Goal: Task Accomplishment & Management: Complete application form

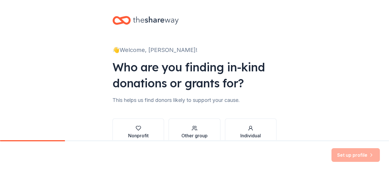
scroll to position [33, 0]
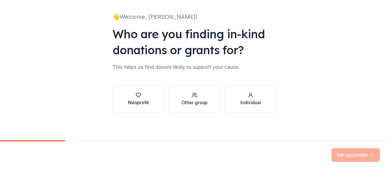
click at [134, 104] on div "Nonprofit" at bounding box center [138, 102] width 20 height 7
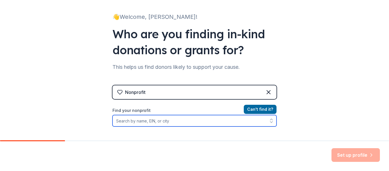
click at [163, 122] on input "Find your nonprofit" at bounding box center [194, 120] width 164 height 11
type input "Metuchen"
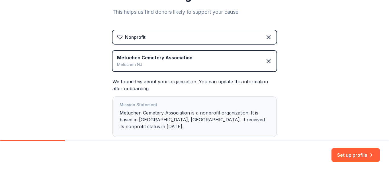
scroll to position [117, 0]
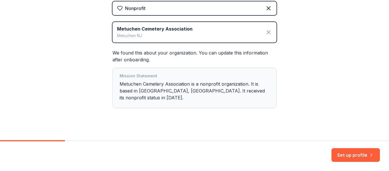
click at [267, 31] on icon at bounding box center [268, 31] width 3 height 3
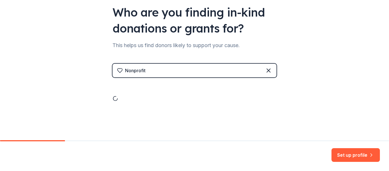
scroll to position [33, 0]
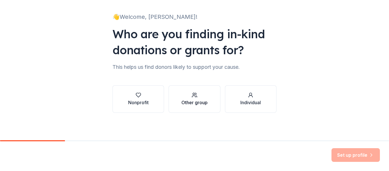
click at [195, 101] on div "Other group" at bounding box center [194, 102] width 26 height 7
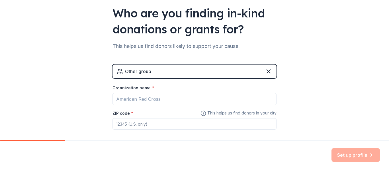
scroll to position [54, 0]
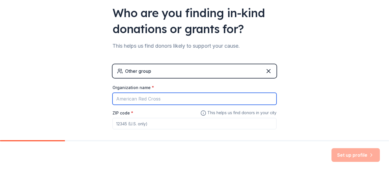
click at [163, 101] on input "Organization name *" at bounding box center [194, 99] width 164 height 12
type input "S"
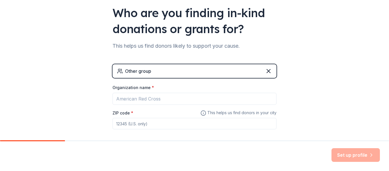
click at [199, 70] on div "Other group" at bounding box center [194, 71] width 164 height 14
click at [268, 72] on icon at bounding box center [268, 70] width 7 height 7
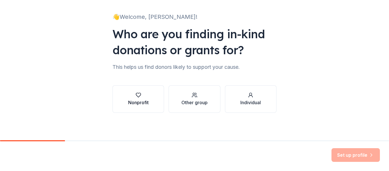
click at [119, 98] on button "Nonprofit" at bounding box center [138, 98] width 52 height 27
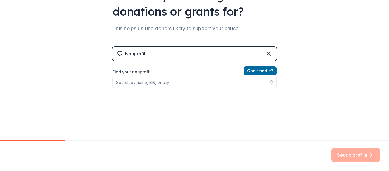
scroll to position [72, 0]
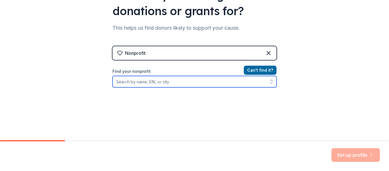
click at [144, 80] on input "Find your nonprofit" at bounding box center [194, 81] width 164 height 11
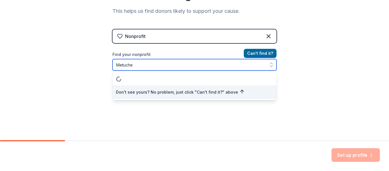
scroll to position [0, 0]
type input "Metuchen"
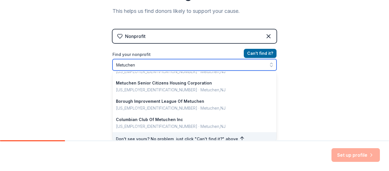
scroll to position [403, 0]
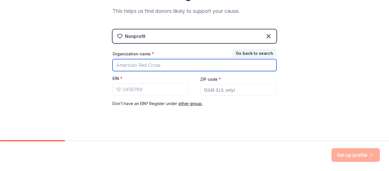
drag, startPoint x: 144, startPoint y: 68, endPoint x: 188, endPoint y: 68, distance: 43.8
click at [144, 68] on input "Organization name *" at bounding box center [194, 65] width 164 height 12
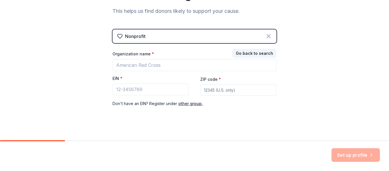
click at [269, 37] on icon at bounding box center [268, 36] width 7 height 7
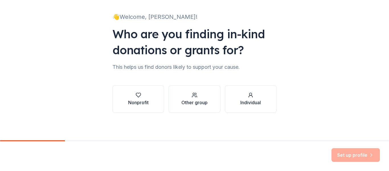
click at [155, 84] on div "Nonprofit Other group Individual" at bounding box center [194, 94] width 164 height 36
click at [144, 95] on div "button" at bounding box center [138, 95] width 20 height 6
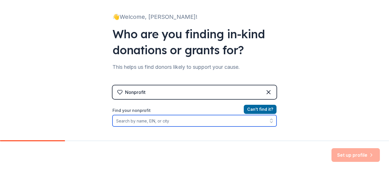
click at [145, 122] on input "Find your nonprofit" at bounding box center [194, 120] width 164 height 11
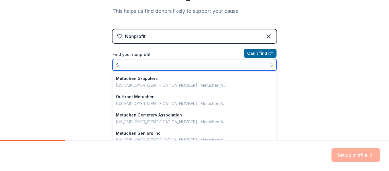
scroll to position [402, 0]
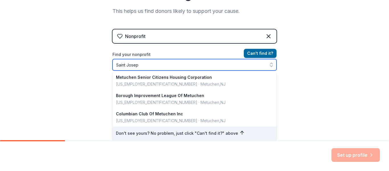
type input "Saint Joseph"
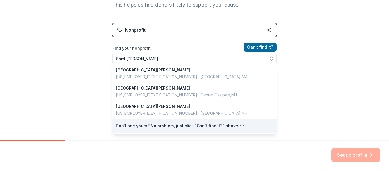
scroll to position [95, 0]
click at [268, 31] on div "Nonprofit Can ' t find it? Find your nonprofit Saint Joseph Saint Joseph Saint …" at bounding box center [194, 73] width 164 height 98
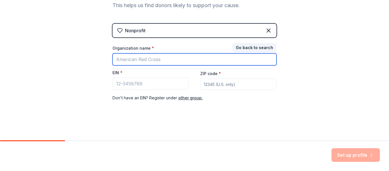
click at [170, 58] on input "Organization name *" at bounding box center [194, 59] width 164 height 12
type input "Saint Joseph"
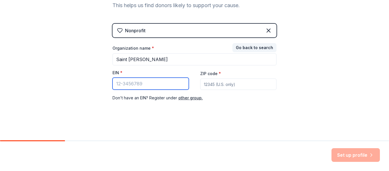
paste input "22-1686928"
click at [127, 80] on input "22-1686928" at bounding box center [150, 83] width 76 height 12
type input "22-1686928"
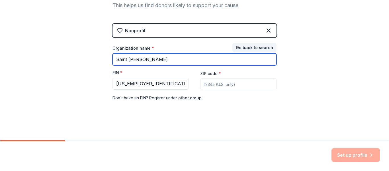
click at [153, 59] on input "Saint Joseph" at bounding box center [194, 59] width 164 height 12
type input "Saint Joseph High School"
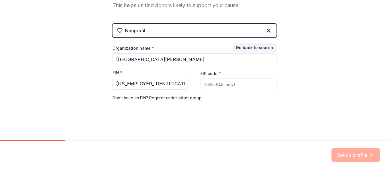
click at [220, 85] on input "ZIP code *" at bounding box center [238, 83] width 76 height 11
type input "08840"
click at [352, 153] on button "Set up profile" at bounding box center [355, 155] width 48 height 14
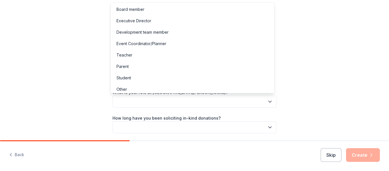
click at [227, 104] on button "button" at bounding box center [194, 101] width 164 height 12
click at [182, 69] on div "Parent" at bounding box center [192, 66] width 161 height 11
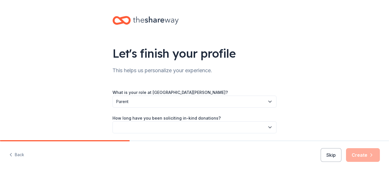
click at [163, 125] on button "button" at bounding box center [194, 127] width 164 height 12
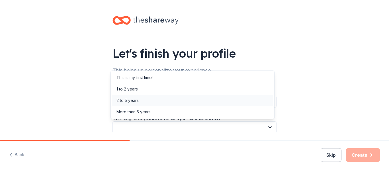
click at [141, 99] on div "2 to 5 years" at bounding box center [192, 100] width 161 height 11
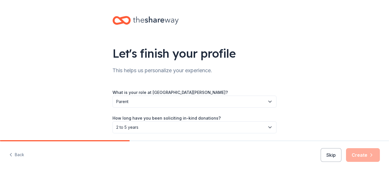
scroll to position [46, 0]
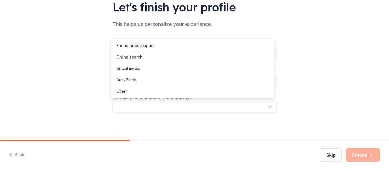
click at [161, 110] on button "button" at bounding box center [194, 107] width 164 height 12
click at [137, 48] on div "Friend or colleague" at bounding box center [134, 45] width 37 height 7
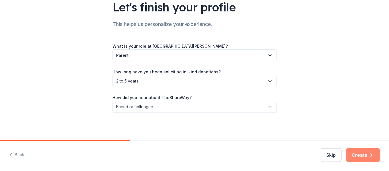
click at [364, 155] on button "Create" at bounding box center [363, 155] width 34 height 14
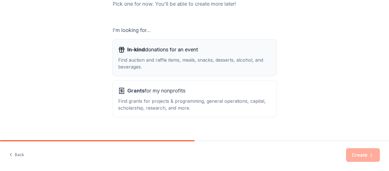
scroll to position [90, 0]
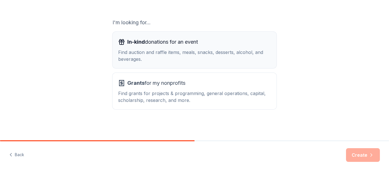
click at [180, 54] on div "Find auction and raffle items, meals, snacks, desserts, alcohol, and beverages." at bounding box center [194, 56] width 153 height 14
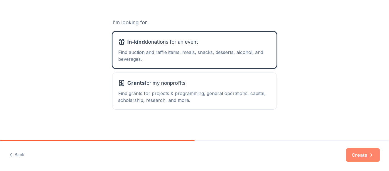
click at [362, 154] on button "Create" at bounding box center [363, 155] width 34 height 14
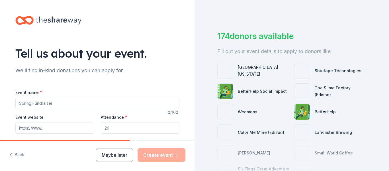
scroll to position [17, 0]
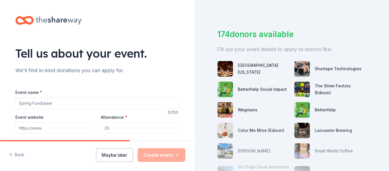
click at [72, 101] on input "Event name *" at bounding box center [97, 102] width 164 height 11
type input "Green Tie Gala"
click at [61, 128] on input "Event website" at bounding box center [54, 127] width 79 height 11
paste input "[URL][DOMAIN_NAME]"
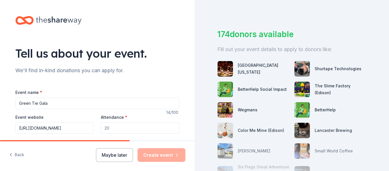
type input "[URL][DOMAIN_NAME]"
click at [114, 133] on input "Attendance *" at bounding box center [140, 127] width 79 height 11
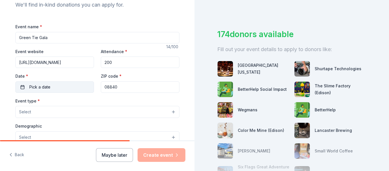
type input "200"
click at [47, 84] on span "Pick a date" at bounding box center [39, 86] width 21 height 7
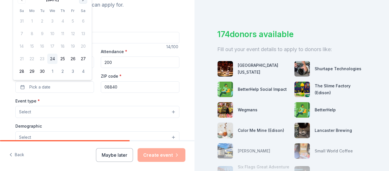
click at [84, 2] on button "Go to next month" at bounding box center [83, 0] width 8 height 8
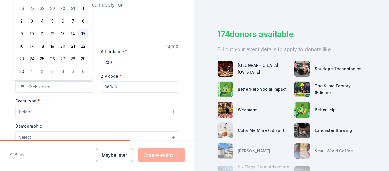
click at [82, 33] on button "15" at bounding box center [83, 33] width 10 height 10
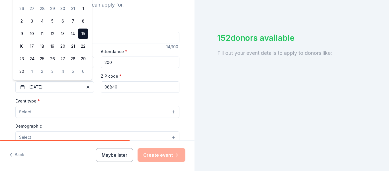
scroll to position [17, 0]
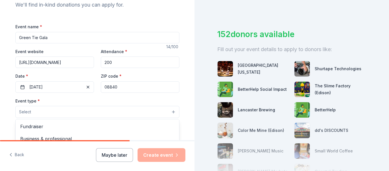
click at [49, 112] on button "Select" at bounding box center [97, 112] width 164 height 12
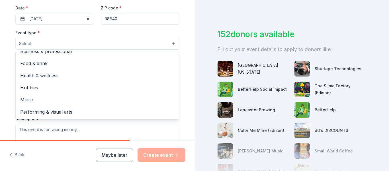
scroll to position [0, 0]
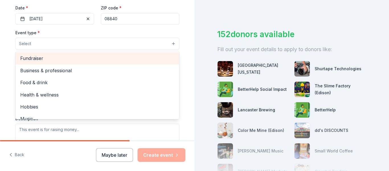
click at [33, 58] on span "Fundraiser" at bounding box center [97, 57] width 154 height 7
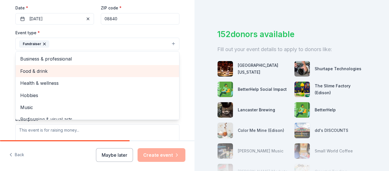
click at [37, 73] on span "Food & drink" at bounding box center [97, 70] width 154 height 7
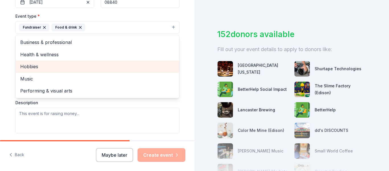
scroll to position [150, 0]
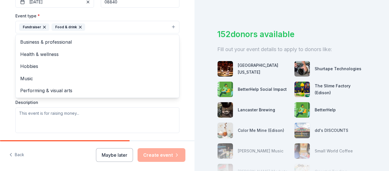
click at [0, 73] on div "Tell us about your event. We'll find in-kind donations you can apply for. Event…" at bounding box center [97, 40] width 194 height 380
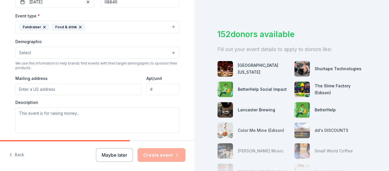
click at [50, 91] on input "Mailing address" at bounding box center [78, 88] width 127 height 11
click at [71, 89] on input "145 Plainfield Avenue, Edison, NJ, 08820" at bounding box center [78, 88] width 127 height 11
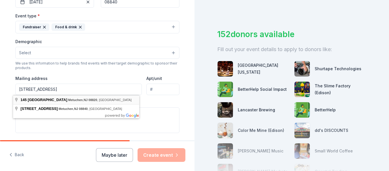
type input "145 Plainfield Avenue, Edison, NJ, 08820"
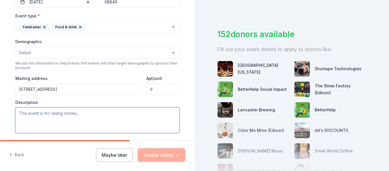
click at [50, 121] on textarea at bounding box center [97, 120] width 164 height 26
paste textarea "We are excited to hold our sixth annual Green Tie Gala on Saturday, November 15…"
click at [80, 125] on textarea at bounding box center [97, 120] width 164 height 26
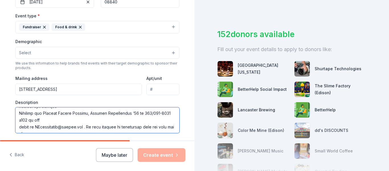
scroll to position [205, 0]
click at [70, 123] on textarea at bounding box center [97, 120] width 164 height 26
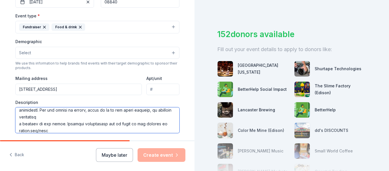
scroll to position [0, 0]
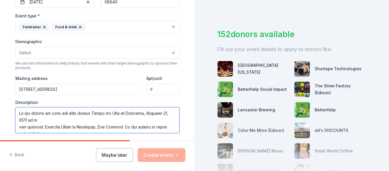
click at [50, 120] on textarea at bounding box center [97, 120] width 164 height 26
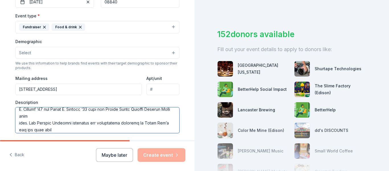
scroll to position [15, 0]
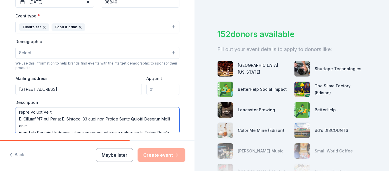
click at [83, 109] on textarea at bounding box center [97, 120] width 164 height 26
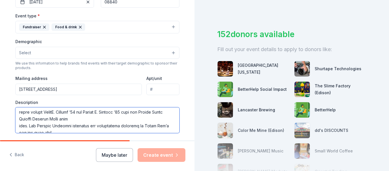
scroll to position [8, 0]
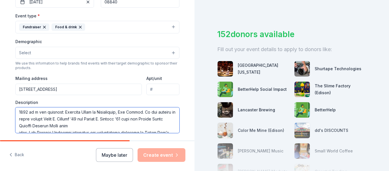
click at [102, 128] on textarea at bounding box center [97, 120] width 164 height 26
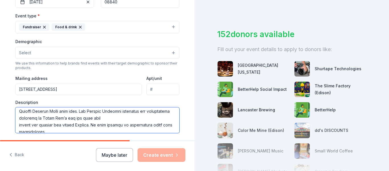
scroll to position [25, 0]
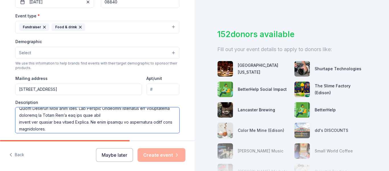
click at [132, 114] on textarea at bounding box center [97, 120] width 164 height 26
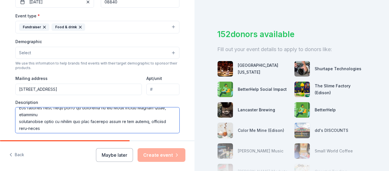
scroll to position [47, 0]
click at [40, 115] on textarea at bounding box center [97, 120] width 164 height 26
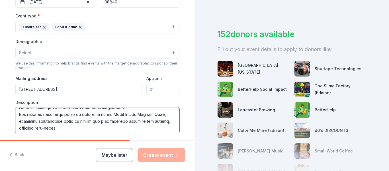
scroll to position [54, 0]
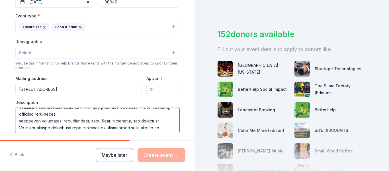
click at [67, 113] on textarea at bounding box center [97, 120] width 164 height 26
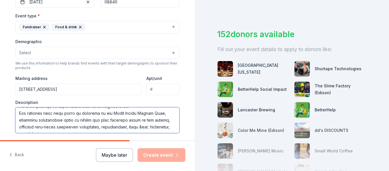
scroll to position [41, 0]
click at [145, 127] on textarea at bounding box center [97, 120] width 164 height 26
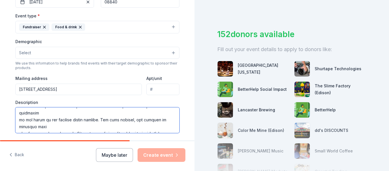
scroll to position [76, 0]
click at [73, 113] on textarea at bounding box center [97, 120] width 164 height 26
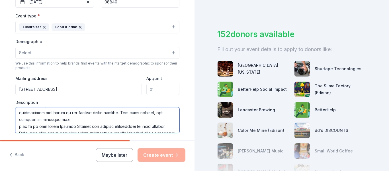
scroll to position [69, 0]
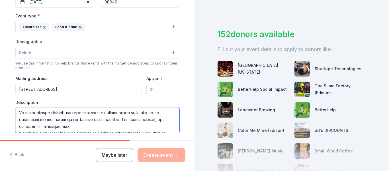
click at [75, 128] on textarea at bounding box center [97, 120] width 164 height 26
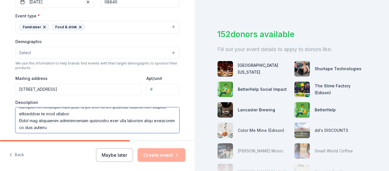
scroll to position [87, 0]
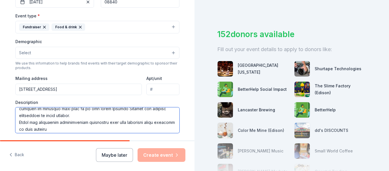
click at [65, 128] on textarea at bounding box center [97, 120] width 164 height 26
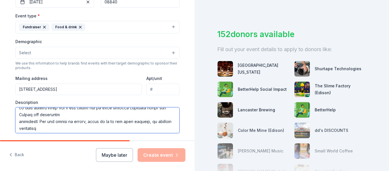
scroll to position [108, 0]
click at [75, 114] on textarea at bounding box center [97, 120] width 164 height 26
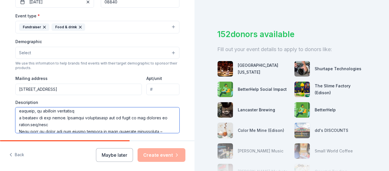
scroll to position [119, 0]
click at [106, 112] on textarea at bounding box center [97, 120] width 164 height 26
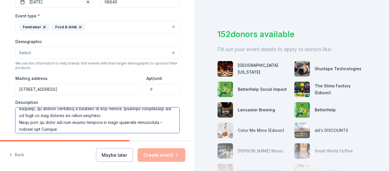
scroll to position [122, 0]
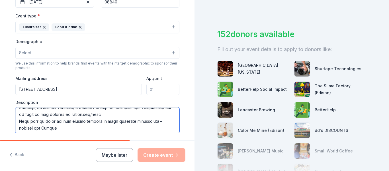
click at [135, 114] on textarea at bounding box center [97, 120] width 164 height 26
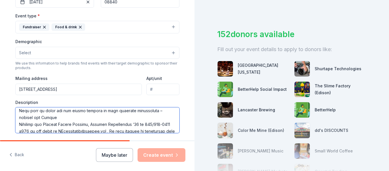
scroll to position [133, 0]
click at [87, 118] on textarea at bounding box center [97, 120] width 164 height 26
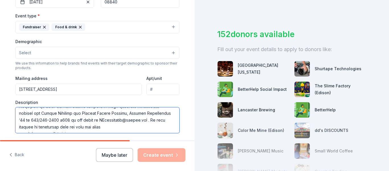
scroll to position [143, 0]
click at [94, 119] on textarea at bounding box center [97, 120] width 164 height 26
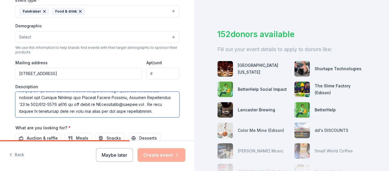
scroll to position [190, 0]
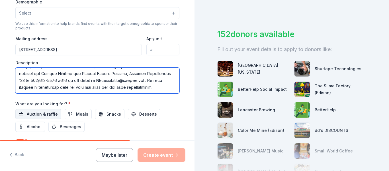
type textarea "We are excited to hold our sixth annual Green Tie Gala on Saturday, November 15…"
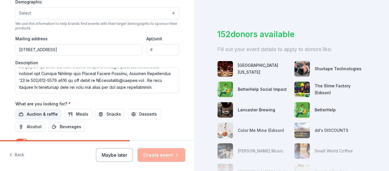
click at [39, 117] on span "Auction & raffle" at bounding box center [42, 113] width 31 height 7
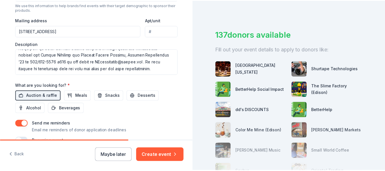
scroll to position [223, 0]
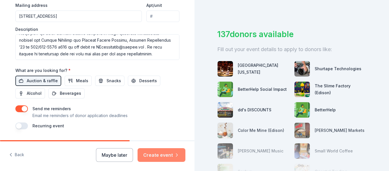
click at [169, 154] on button "Create event" at bounding box center [162, 155] width 48 height 14
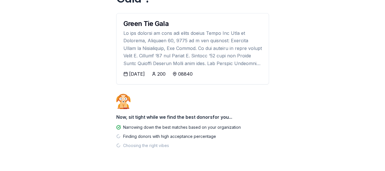
scroll to position [62, 0]
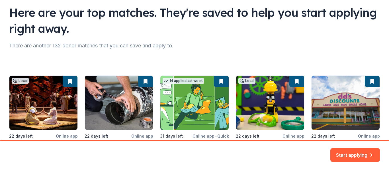
scroll to position [86, 0]
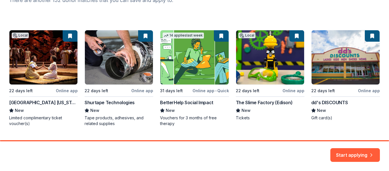
click at [52, 57] on div "Local 22 days left Online app State Theatre New Jersey New Limited complimentar…" at bounding box center [194, 78] width 371 height 96
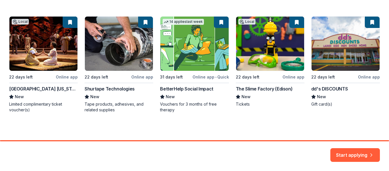
click at [30, 20] on div "Local 22 days left Online app State Theatre New Jersey New Limited complimentar…" at bounding box center [194, 64] width 371 height 96
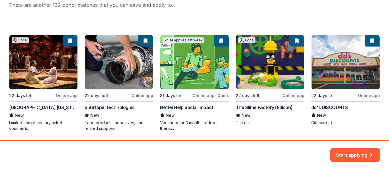
scroll to position [83, 0]
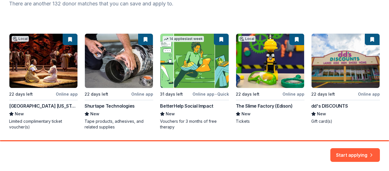
click at [71, 37] on div "Local 22 days left Online app State Theatre New Jersey New Limited complimentar…" at bounding box center [194, 81] width 371 height 96
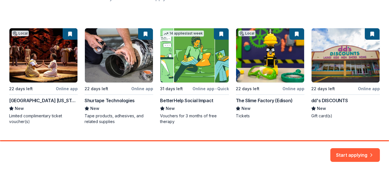
scroll to position [93, 0]
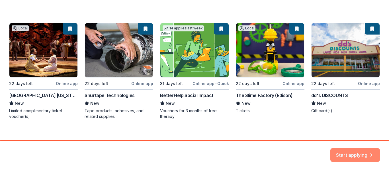
click at [354, 151] on button "Start applying" at bounding box center [355, 151] width 50 height 14
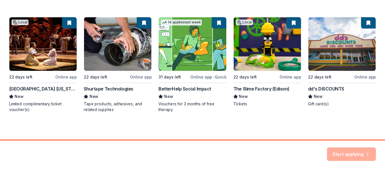
scroll to position [0, 0]
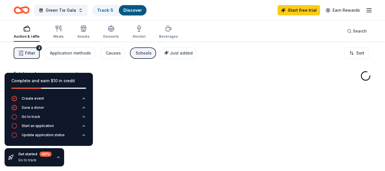
drag, startPoint x: 388, startPoint y: 121, endPoint x: 385, endPoint y: 65, distance: 56.8
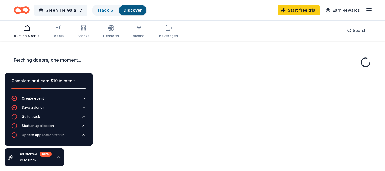
scroll to position [14, 0]
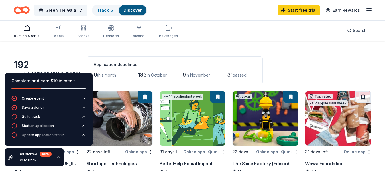
click at [69, 58] on div "192 results in Metuchen, NJ Application deadlines 0 this month 183 in October 9…" at bounding box center [192, 70] width 357 height 28
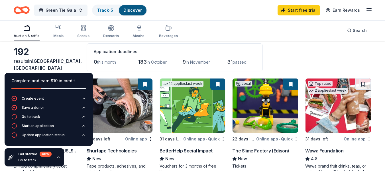
scroll to position [27, 0]
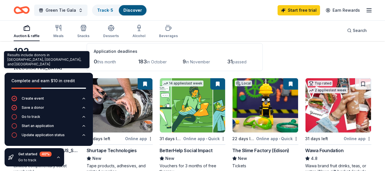
click at [56, 49] on div "192 results in Metuchen, NJ Application deadlines 0 this month 183 in October 9…" at bounding box center [192, 57] width 357 height 28
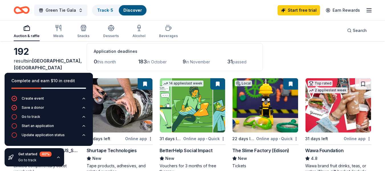
click at [56, 49] on div "192 results in Metuchen, NJ Application deadlines 0 this month 183 in October 9…" at bounding box center [192, 57] width 357 height 28
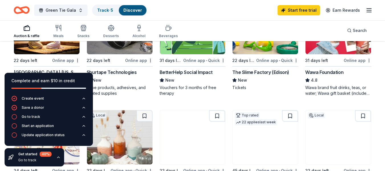
scroll to position [105, 0]
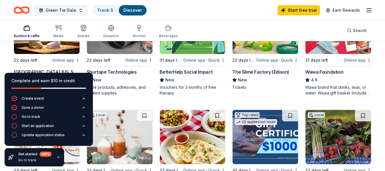
click at [67, 63] on div "Online app" at bounding box center [66, 59] width 28 height 7
click at [369, 9] on icon "button" at bounding box center [368, 10] width 7 height 7
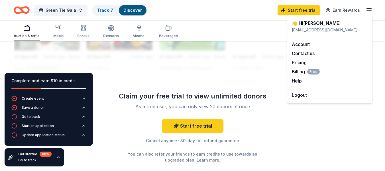
scroll to position [583, 0]
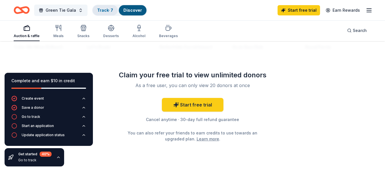
click at [105, 9] on link "Track · 7" at bounding box center [105, 10] width 16 height 5
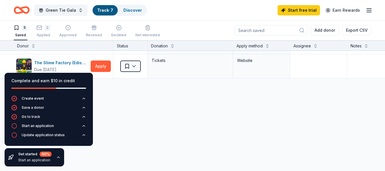
scroll to position [112, 0]
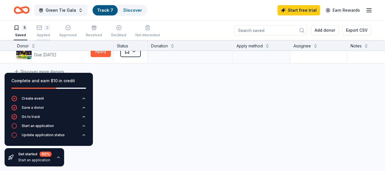
click at [44, 30] on div "2 Applied" at bounding box center [43, 31] width 14 height 13
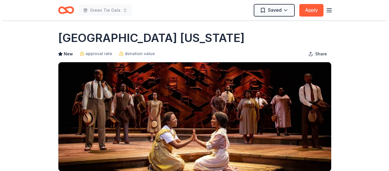
scroll to position [14, 0]
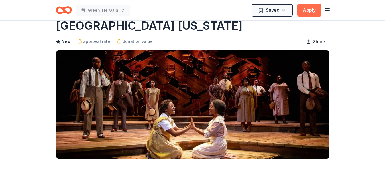
click at [309, 8] on button "Apply" at bounding box center [309, 10] width 24 height 13
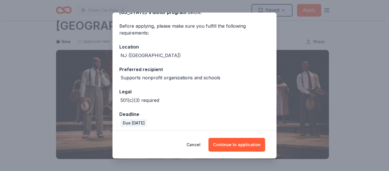
scroll to position [41, 0]
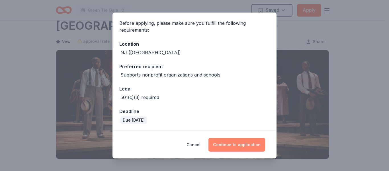
click at [235, 144] on button "Continue to application" at bounding box center [236, 145] width 57 height 14
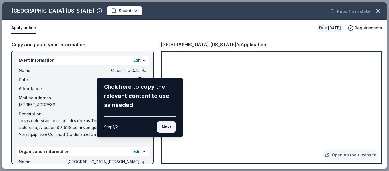
click at [162, 130] on button "Next" at bounding box center [166, 126] width 19 height 11
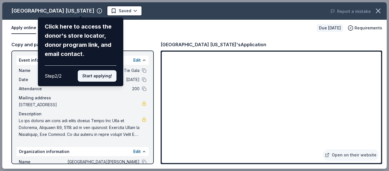
click at [104, 77] on button "Start applying!" at bounding box center [97, 75] width 39 height 11
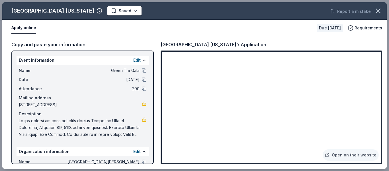
click at [93, 9] on div "State Theatre New Jersey Saved Report a mistake Apply online Due in 22 days Req…" at bounding box center [194, 85] width 384 height 166
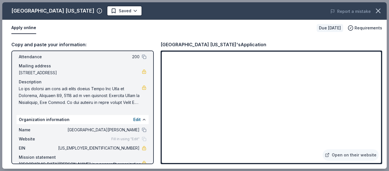
scroll to position [32, 0]
click at [104, 102] on span at bounding box center [80, 95] width 123 height 20
click at [20, 86] on span at bounding box center [80, 95] width 123 height 20
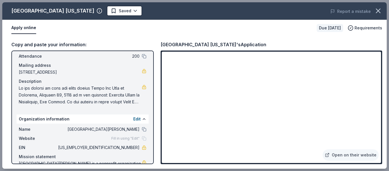
click at [20, 86] on span at bounding box center [80, 95] width 123 height 20
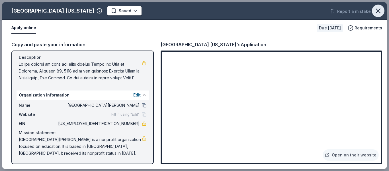
click at [375, 12] on icon "button" at bounding box center [378, 11] width 8 height 8
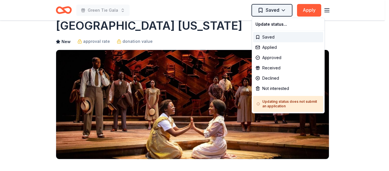
click at [275, 7] on html "Green Tie Gala Saved Apply Due in 22 days Share State Theatre New Jersey New ap…" at bounding box center [194, 71] width 389 height 171
click at [268, 46] on div "Applied" at bounding box center [288, 47] width 70 height 10
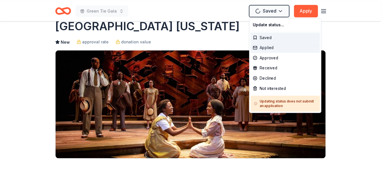
scroll to position [0, 0]
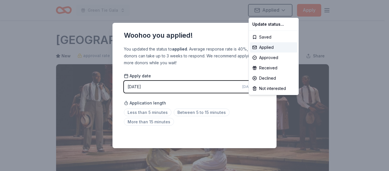
click at [200, 86] on html "Green Tie Gala Applied Apply Due in 22 days Share State Theatre New Jersey New …" at bounding box center [194, 85] width 389 height 171
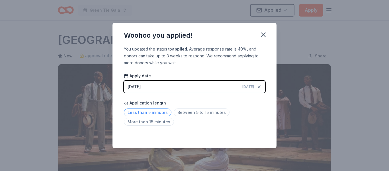
click at [165, 113] on span "Less than 5 minutes" at bounding box center [148, 112] width 48 height 8
click at [264, 138] on div "Saved" at bounding box center [194, 135] width 141 height 7
click at [261, 33] on icon "button" at bounding box center [263, 35] width 4 height 4
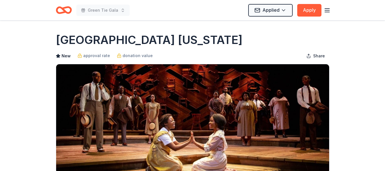
click at [59, 12] on icon "Home" at bounding box center [64, 9] width 16 height 13
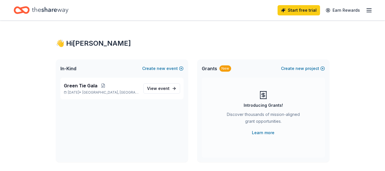
scroll to position [9, 0]
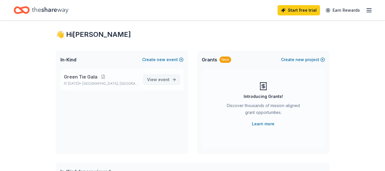
click at [159, 79] on span "event" at bounding box center [163, 79] width 11 height 5
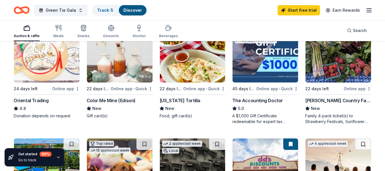
scroll to position [187, 0]
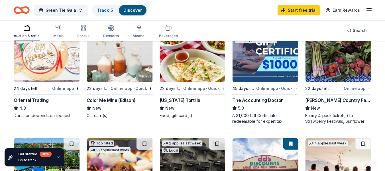
click at [341, 66] on img at bounding box center [337, 55] width 65 height 54
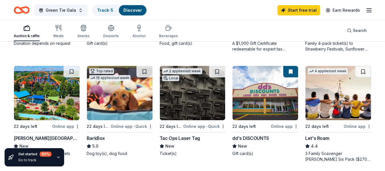
scroll to position [270, 0]
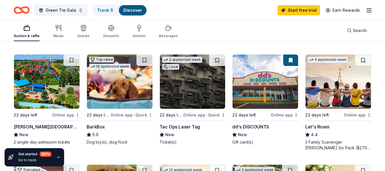
click at [342, 142] on div "3 Family Scavenger Hunt Six Pack ($270 Value), 2 Date Night Scavenger Hunt Two …" at bounding box center [338, 144] width 66 height 11
click at [53, 92] on img at bounding box center [46, 81] width 65 height 54
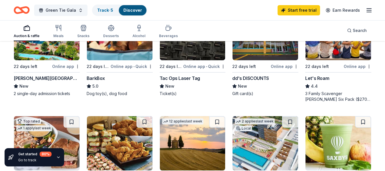
scroll to position [372, 0]
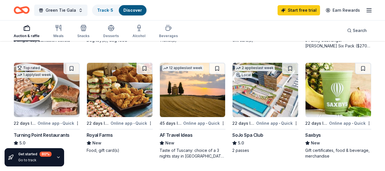
click at [188, 97] on img at bounding box center [192, 90] width 65 height 54
click at [191, 102] on img at bounding box center [192, 90] width 65 height 54
click at [273, 99] on img at bounding box center [264, 90] width 65 height 54
click at [290, 71] on button at bounding box center [290, 68] width 16 height 11
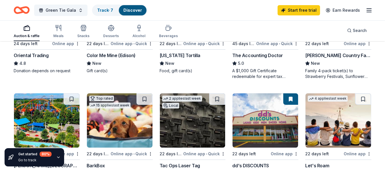
scroll to position [232, 0]
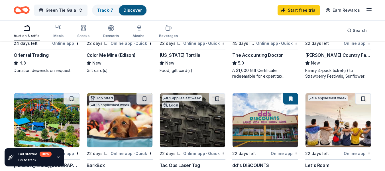
click at [292, 99] on button at bounding box center [290, 98] width 15 height 11
click at [287, 101] on button at bounding box center [290, 98] width 15 height 11
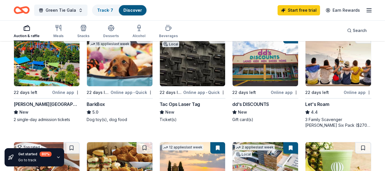
scroll to position [293, 0]
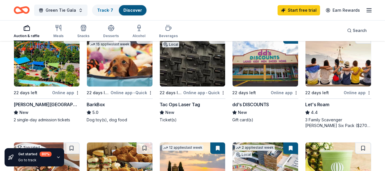
click at [28, 32] on div "Auction & raffle" at bounding box center [27, 31] width 26 height 14
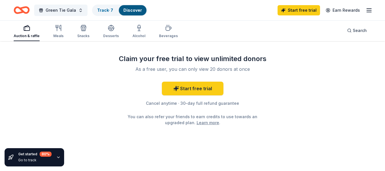
scroll to position [602, 0]
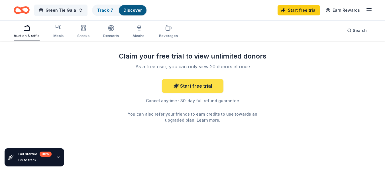
click at [194, 91] on link "Start free trial" at bounding box center [192, 86] width 61 height 14
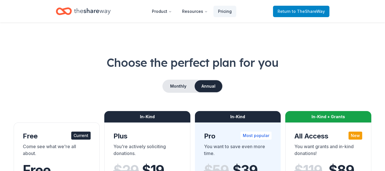
click at [286, 8] on span "Return to TheShareWay" at bounding box center [300, 11] width 47 height 7
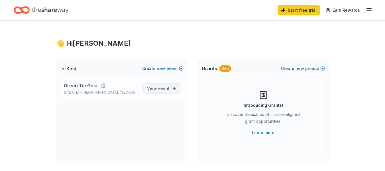
click at [161, 88] on span "event" at bounding box center [163, 88] width 11 height 5
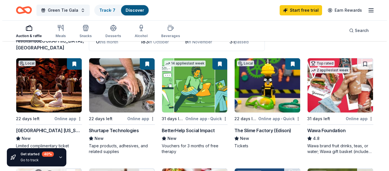
scroll to position [47, 0]
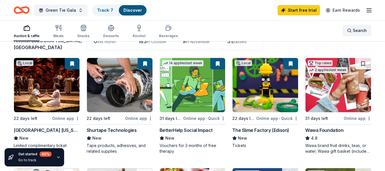
click at [358, 33] on span "Search" at bounding box center [359, 30] width 14 height 7
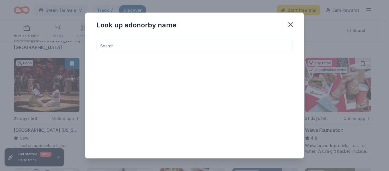
click at [190, 51] on input at bounding box center [195, 45] width 196 height 11
type input "m"
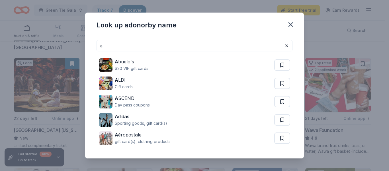
type input "a"
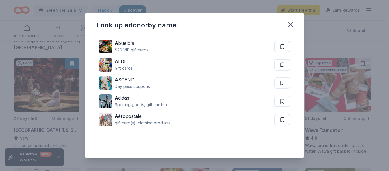
scroll to position [0, 0]
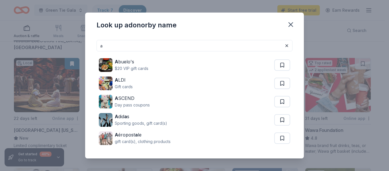
click at [251, 48] on input "a" at bounding box center [195, 45] width 196 height 11
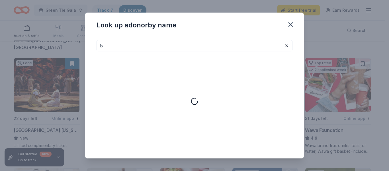
type input "b"
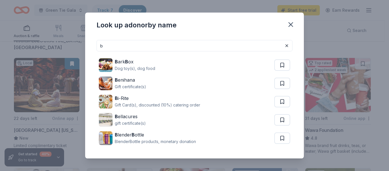
click at [109, 44] on input "b" at bounding box center [195, 45] width 196 height 11
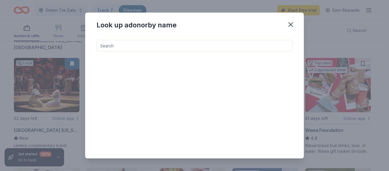
type input "c"
type input "d"
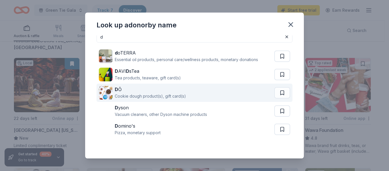
scroll to position [11, 0]
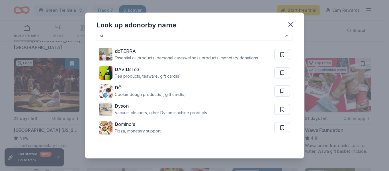
click at [113, 37] on input "d" at bounding box center [195, 34] width 196 height 11
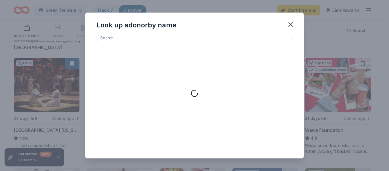
type input "e"
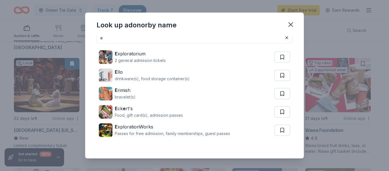
click at [116, 40] on input "e" at bounding box center [195, 37] width 196 height 11
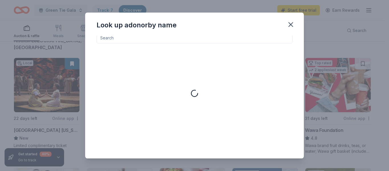
type input "f"
type input "g"
type input "h"
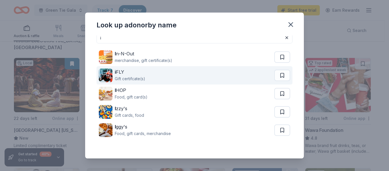
type input "i"
click at [146, 78] on div "i FLY Gift certifcate(s)" at bounding box center [186, 75] width 175 height 18
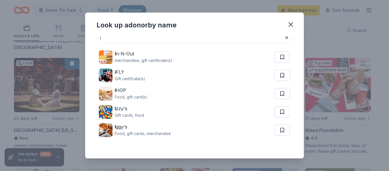
click at [111, 37] on input "i" at bounding box center [195, 37] width 196 height 11
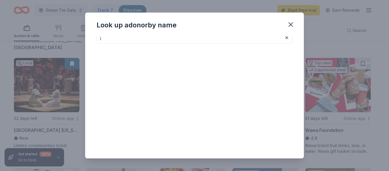
type input "j"
type input "k"
type input "l"
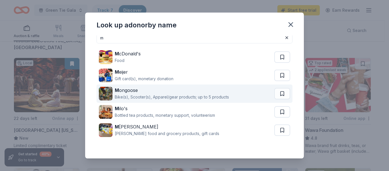
type input "m"
click at [146, 89] on div "M ongoose" at bounding box center [172, 90] width 114 height 7
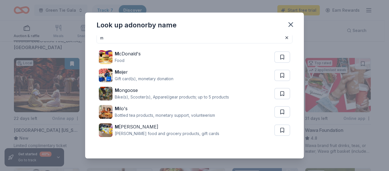
click at [115, 39] on input "m" at bounding box center [195, 37] width 196 height 11
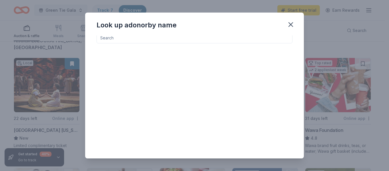
type input "n"
type input "m"
type input "o"
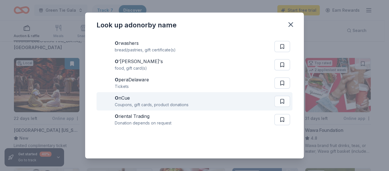
scroll to position [0, 0]
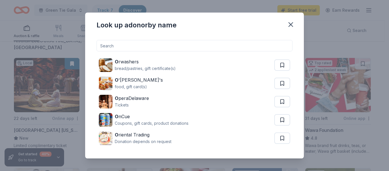
type input "p"
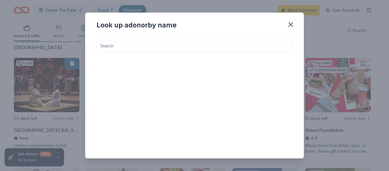
type input "q"
type input "s"
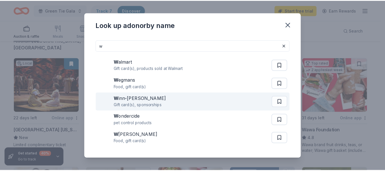
scroll to position [19, 0]
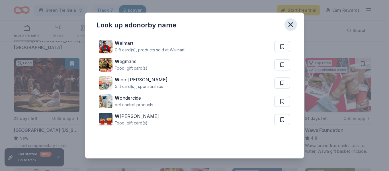
type input "w"
click at [289, 25] on icon "button" at bounding box center [291, 24] width 8 height 8
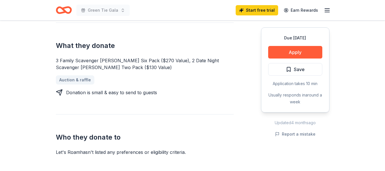
scroll to position [228, 0]
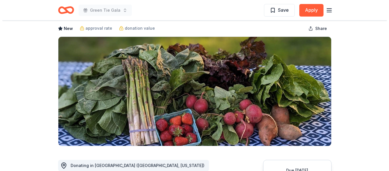
scroll to position [27, 0]
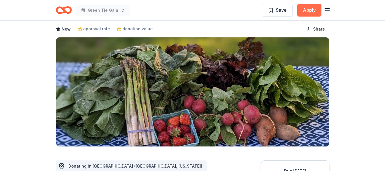
click at [307, 8] on button "Apply" at bounding box center [309, 10] width 24 height 13
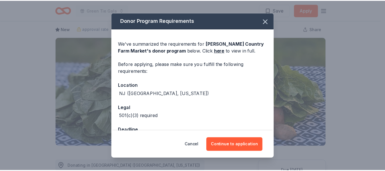
scroll to position [19, 0]
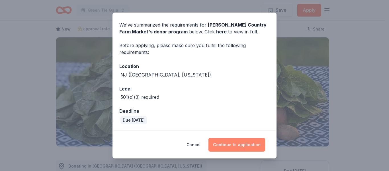
click at [235, 143] on button "Continue to application" at bounding box center [236, 145] width 57 height 14
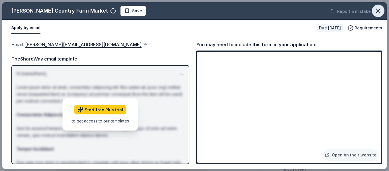
click at [377, 13] on icon "button" at bounding box center [378, 11] width 8 height 8
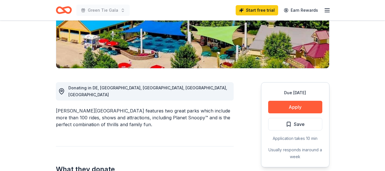
scroll to position [105, 0]
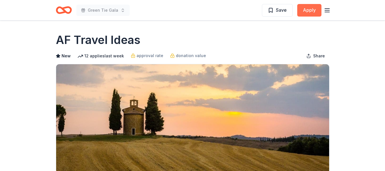
click at [307, 8] on button "Apply" at bounding box center [309, 10] width 24 height 13
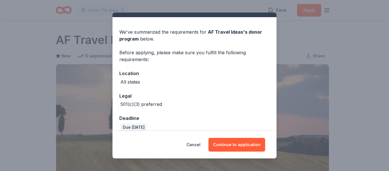
scroll to position [19, 0]
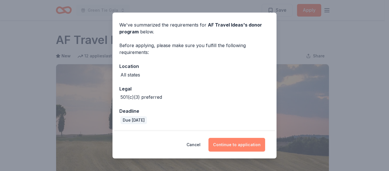
click at [241, 147] on button "Continue to application" at bounding box center [236, 145] width 57 height 14
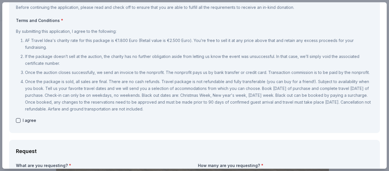
scroll to position [47, 0]
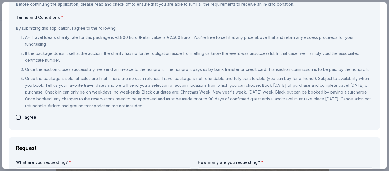
click at [19, 119] on button "button" at bounding box center [18, 117] width 5 height 5
checkbox input "true"
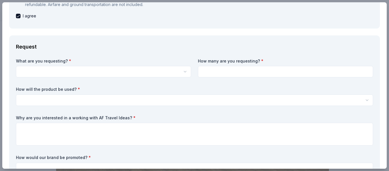
scroll to position [149, 0]
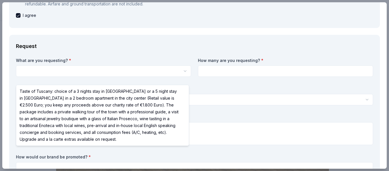
click at [102, 78] on html "Green Tie Gala Save Apply Due in 45 days Share AF Travel Ideas New 12 applies l…" at bounding box center [194, 85] width 389 height 171
select select "Taste of Tuscany: choice of a 3 nights stay in Florence or a 5 night stay in Co…"
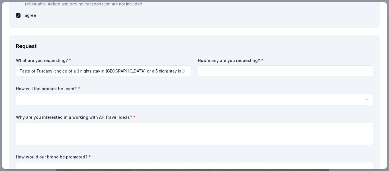
click at [206, 77] on input at bounding box center [285, 70] width 175 height 11
type input "3"
type input "1"
click at [162, 101] on html "Green Tie Gala Save Apply Due in 45 days Share AF Travel Ideas New 12 applies l…" at bounding box center [194, 85] width 389 height 171
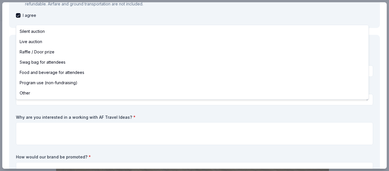
select select "silentAuction"
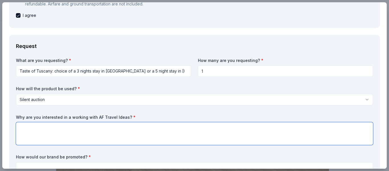
click at [59, 134] on textarea at bounding box center [194, 133] width 357 height 23
type textarea "I"
click at [64, 134] on textarea "We have high end client base that" at bounding box center [194, 133] width 357 height 23
click at [81, 133] on textarea "We have high end guests atteding our function and travel deals are that" at bounding box center [194, 133] width 357 height 23
click at [141, 134] on textarea "We have high end guests attending our function and travel deals are that" at bounding box center [194, 133] width 357 height 23
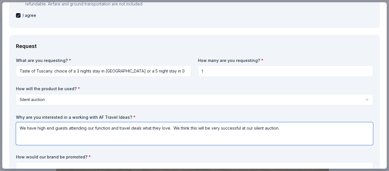
scroll to position [199, 0]
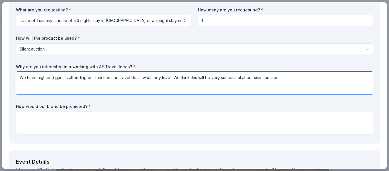
type textarea "We have high end guests attending our function and travel deals what they love.…"
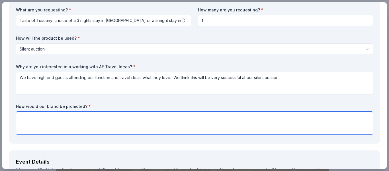
click at [95, 132] on textarea at bounding box center [194, 122] width 357 height 23
type textarea "I"
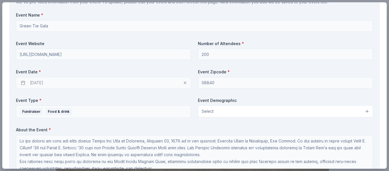
scroll to position [396, 0]
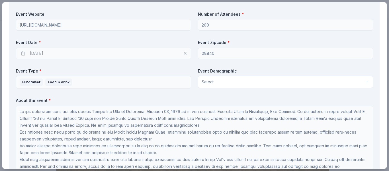
type textarea "At the Gala and in the program"
click at [214, 88] on button "Select" at bounding box center [285, 82] width 175 height 12
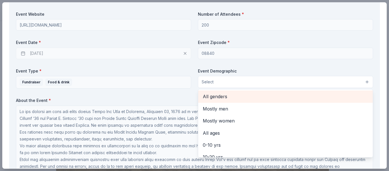
click at [215, 100] on span "All genders" at bounding box center [285, 96] width 165 height 7
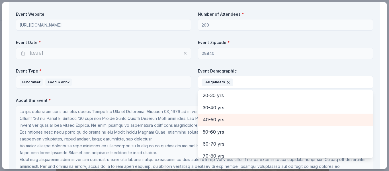
click at [216, 123] on span "40-50 yrs" at bounding box center [285, 119] width 165 height 7
click at [213, 123] on span "50-60 yrs" at bounding box center [285, 119] width 165 height 7
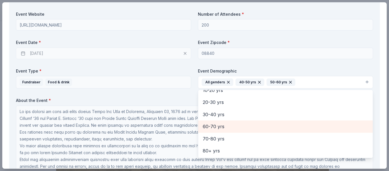
click at [213, 130] on span "60-70 yrs" at bounding box center [285, 125] width 165 height 7
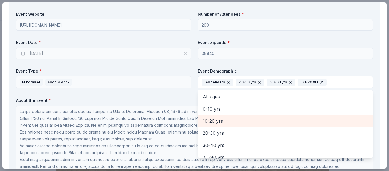
scroll to position [36, 0]
click at [211, 125] on span "20-30 yrs" at bounding box center [285, 120] width 165 height 7
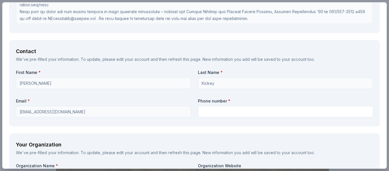
scroll to position [564, 0]
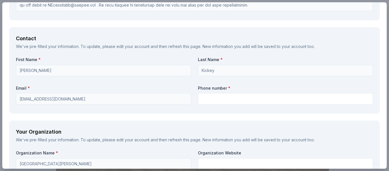
scroll to position [577, 0]
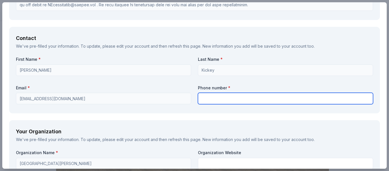
click at [227, 104] on input "text" at bounding box center [285, 98] width 175 height 11
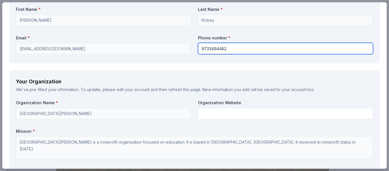
scroll to position [659, 0]
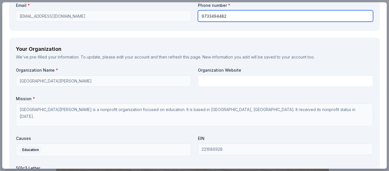
type input "9733494482"
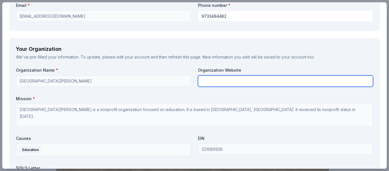
click at [223, 87] on input "text" at bounding box center [285, 80] width 175 height 11
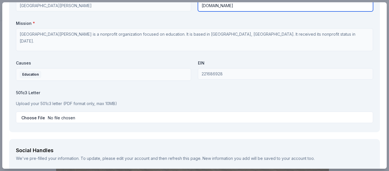
scroll to position [735, 0]
type input "stjoes.org"
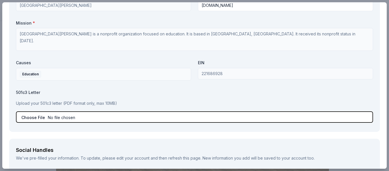
click at [98, 122] on input "file" at bounding box center [194, 116] width 357 height 11
type input "C:\fakepath\2025 In Kind Don Form.pdf"
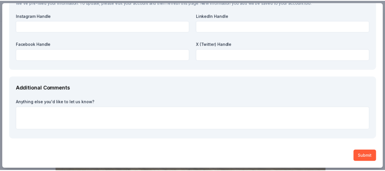
scroll to position [895, 0]
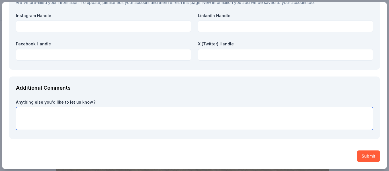
click at [111, 125] on textarea at bounding box center [194, 118] width 357 height 23
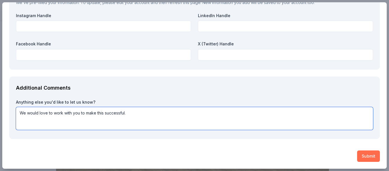
type textarea "We would love to work with you to make this successful."
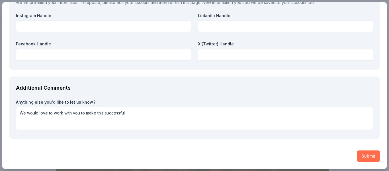
click at [362, 158] on button "Submit" at bounding box center [368, 155] width 23 height 11
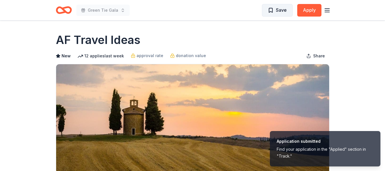
click at [280, 12] on span "Save" at bounding box center [281, 9] width 11 height 7
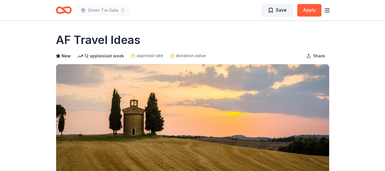
click at [272, 12] on span "Save" at bounding box center [277, 9] width 19 height 7
click at [282, 10] on span "Save" at bounding box center [281, 9] width 11 height 7
click at [309, 11] on button "Apply" at bounding box center [309, 10] width 24 height 13
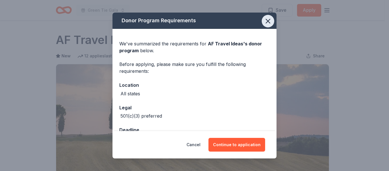
drag, startPoint x: 200, startPoint y: 144, endPoint x: 263, endPoint y: 22, distance: 136.9
click at [263, 22] on div "Donor Program Requirements We've summarized the requirements for AF Travel Idea…" at bounding box center [194, 85] width 164 height 145
click at [266, 22] on icon "button" at bounding box center [268, 21] width 4 height 4
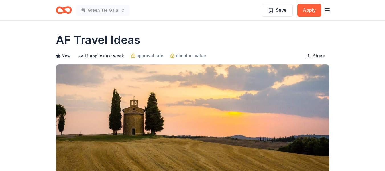
click at [328, 11] on icon "button" at bounding box center [326, 10] width 7 height 7
click at [308, 12] on button "Apply" at bounding box center [309, 10] width 24 height 13
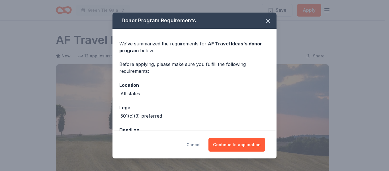
click at [196, 145] on button "Cancel" at bounding box center [193, 145] width 14 height 14
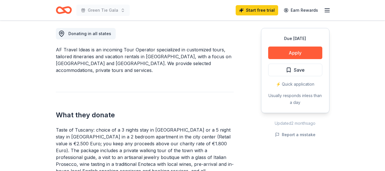
scroll to position [159, 0]
click at [286, 69] on span "Save" at bounding box center [295, 69] width 19 height 7
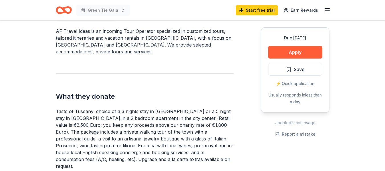
scroll to position [178, 0]
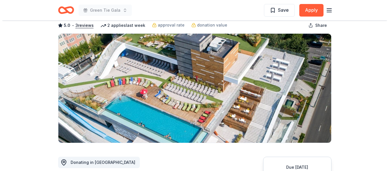
scroll to position [31, 0]
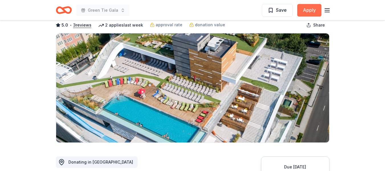
click at [312, 9] on button "Apply" at bounding box center [309, 10] width 24 height 13
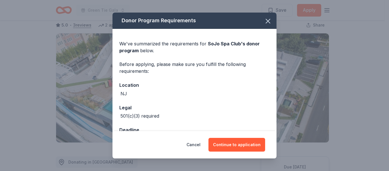
scroll to position [19, 0]
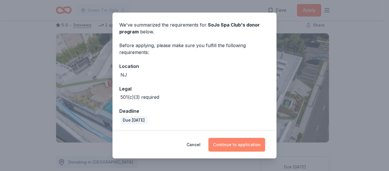
click at [229, 143] on button "Continue to application" at bounding box center [236, 145] width 57 height 14
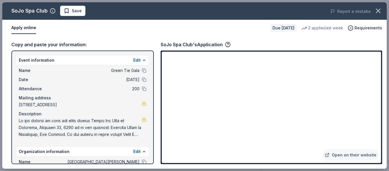
scroll to position [56, 0]
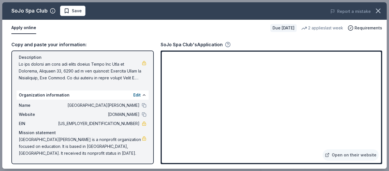
click at [227, 44] on icon "button" at bounding box center [228, 45] width 6 height 6
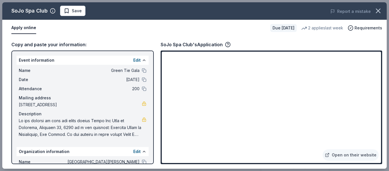
click at [160, 57] on div "Copy and paste your information: Event information Edit Name Green Tie Gala Dat…" at bounding box center [194, 102] width 384 height 132
